Goal: Transaction & Acquisition: Purchase product/service

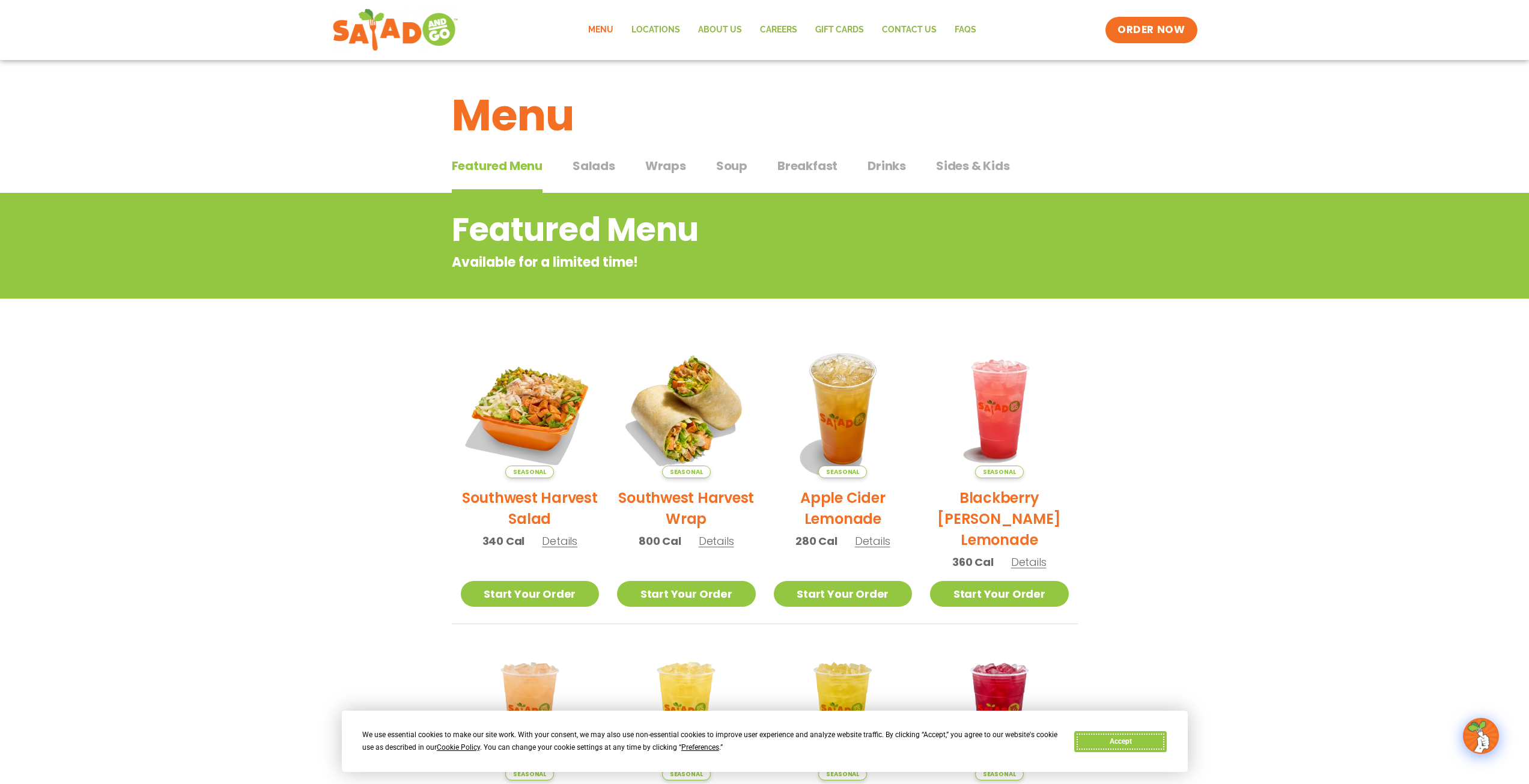
click at [1105, 740] on button "Accept" at bounding box center [1120, 742] width 93 height 21
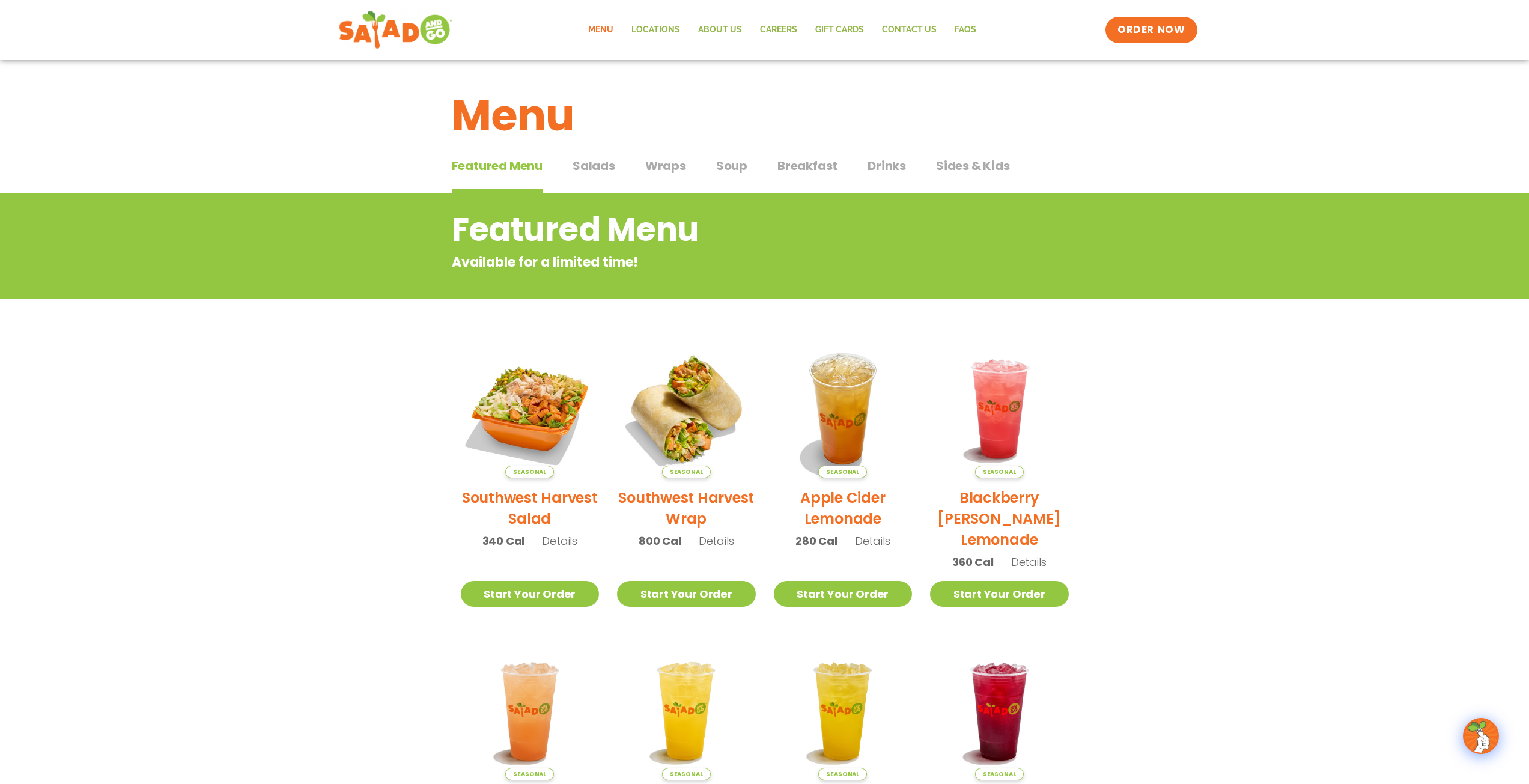
click at [384, 29] on img at bounding box center [395, 30] width 113 height 43
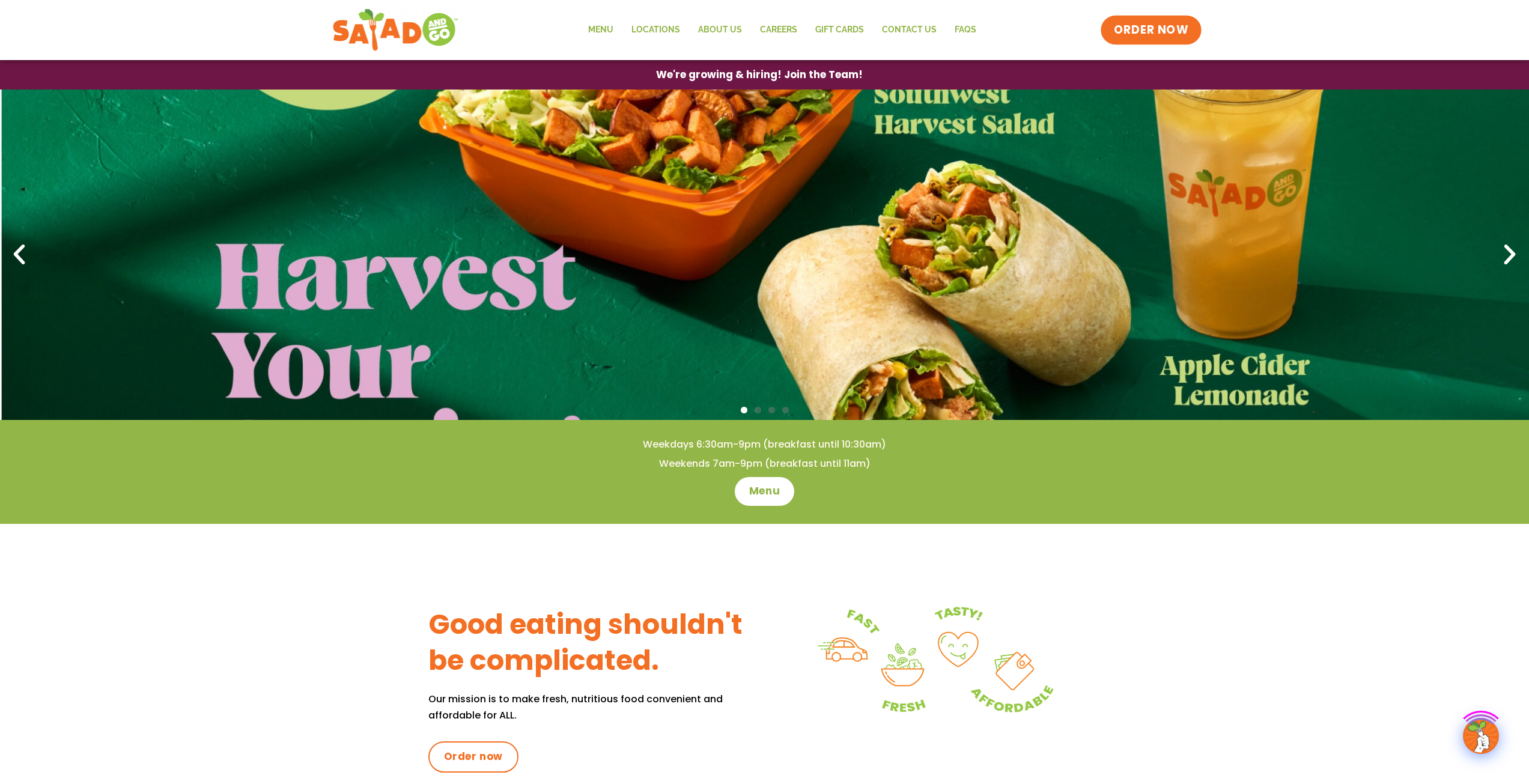
click at [1166, 40] on link "ORDER NOW" at bounding box center [1151, 29] width 101 height 29
